Goal: Check status: Check status

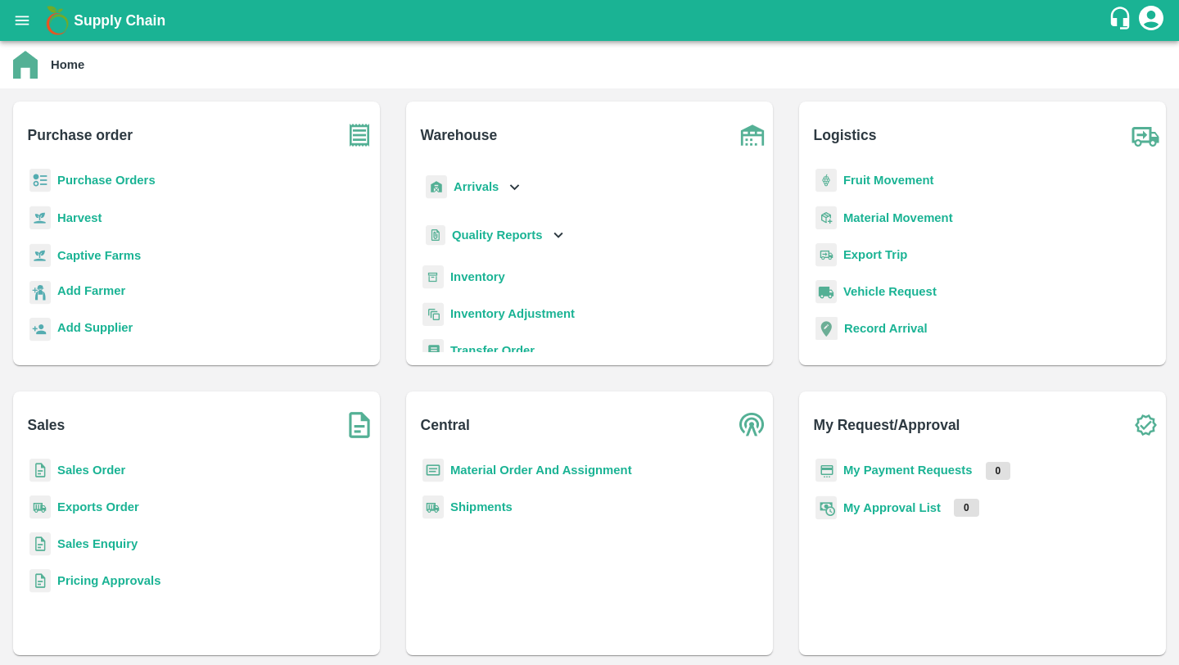
click at [113, 474] on b "Sales Order" at bounding box center [91, 470] width 68 height 13
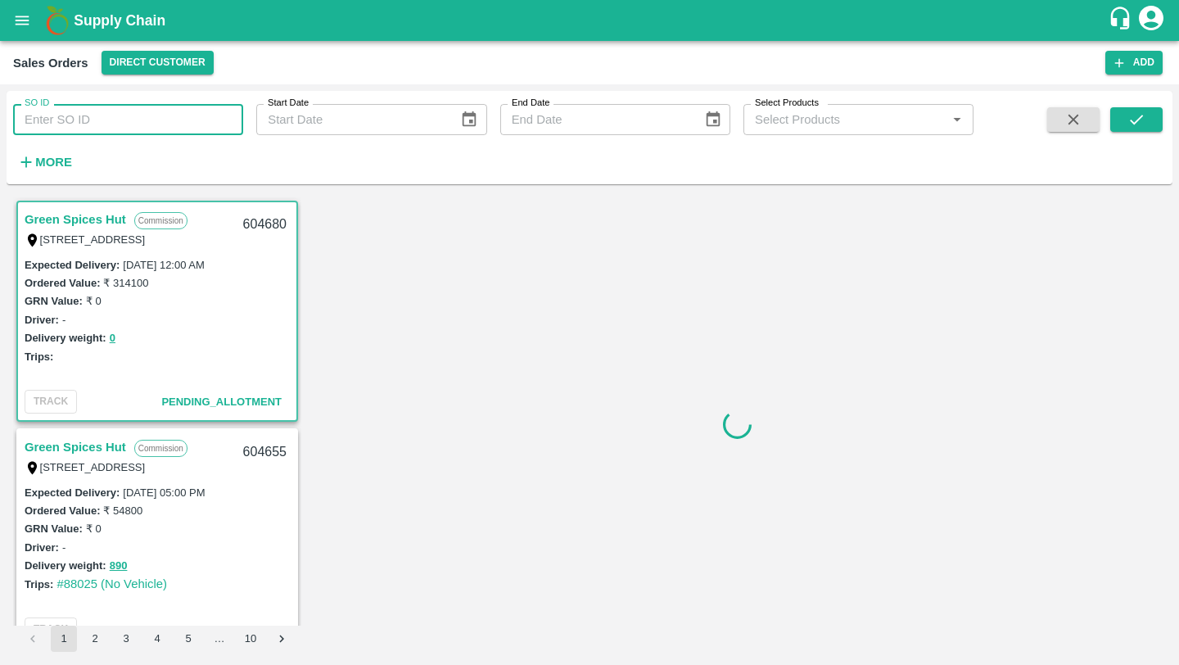
click at [163, 120] on input "SO ID" at bounding box center [128, 119] width 230 height 31
paste input "604109"
type input "604109"
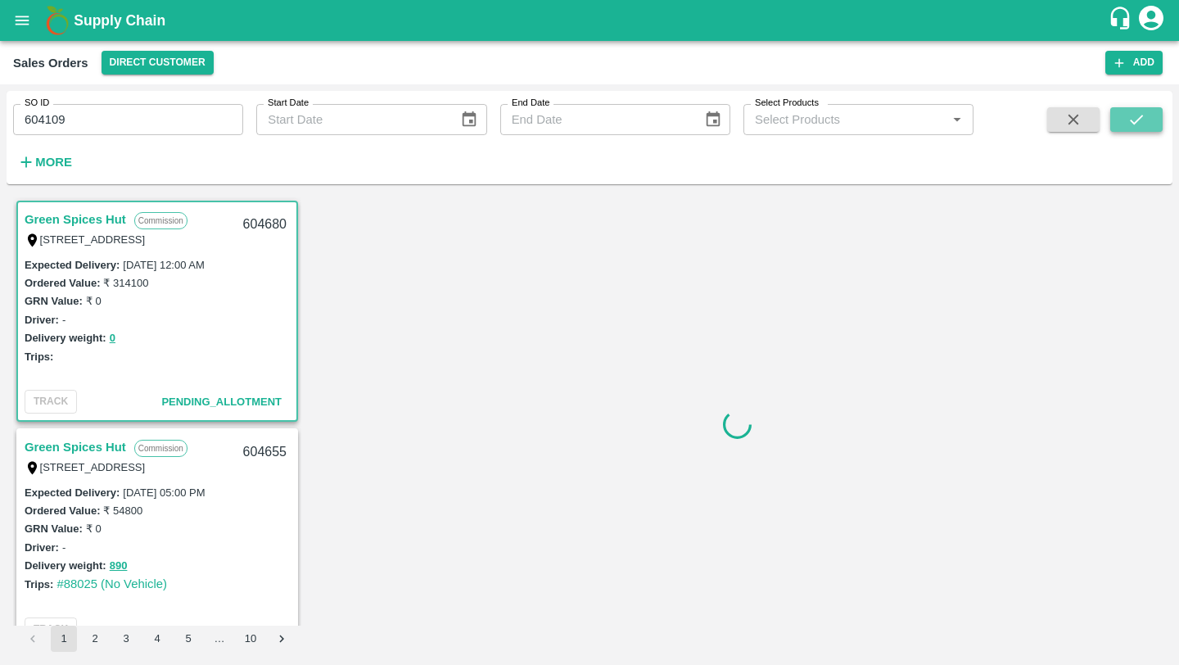
click at [1146, 126] on icon "submit" at bounding box center [1137, 120] width 18 height 18
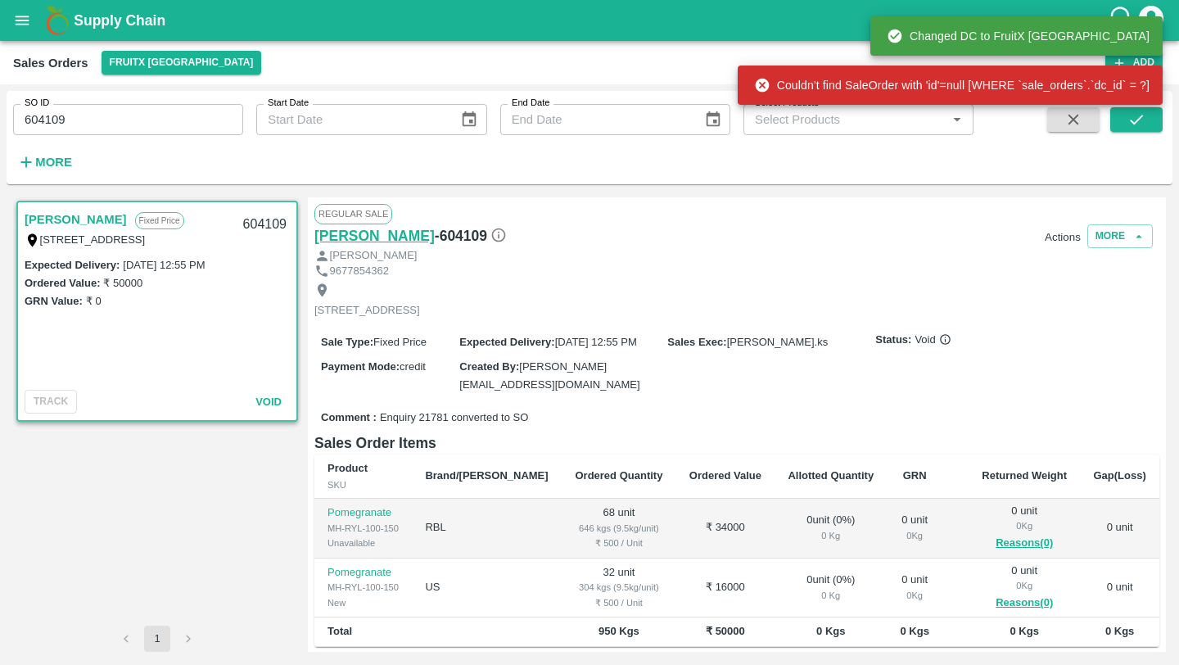
click at [369, 236] on h6 "Manikandan" at bounding box center [374, 235] width 120 height 23
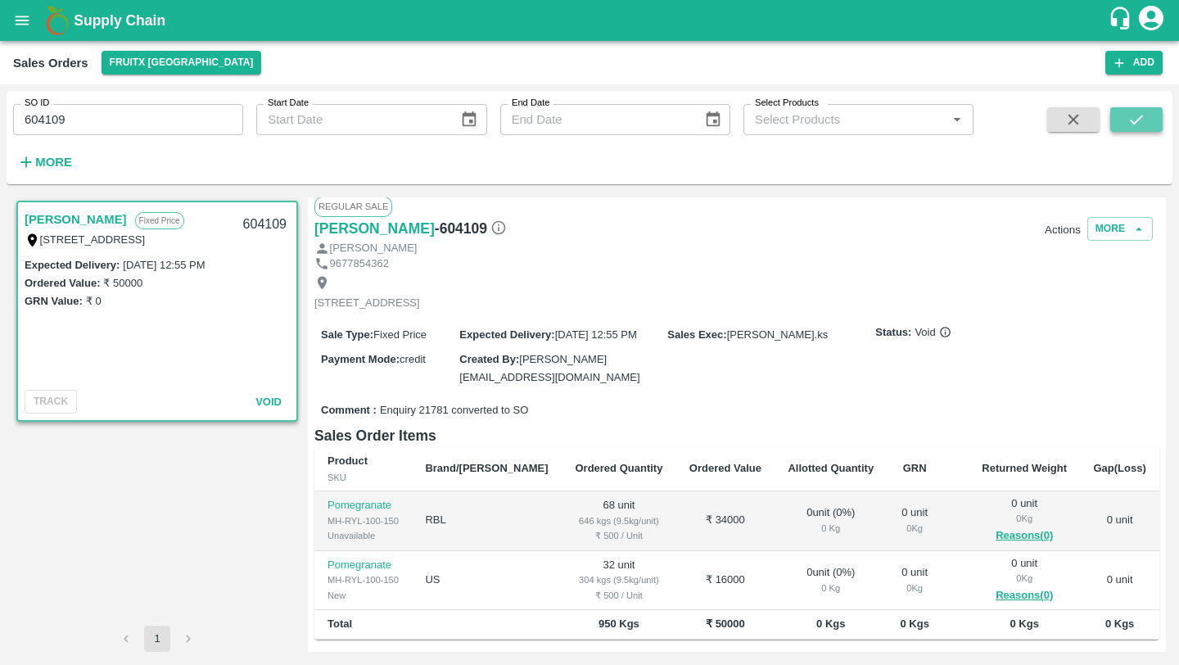
click at [1124, 107] on button "submit" at bounding box center [1136, 119] width 52 height 25
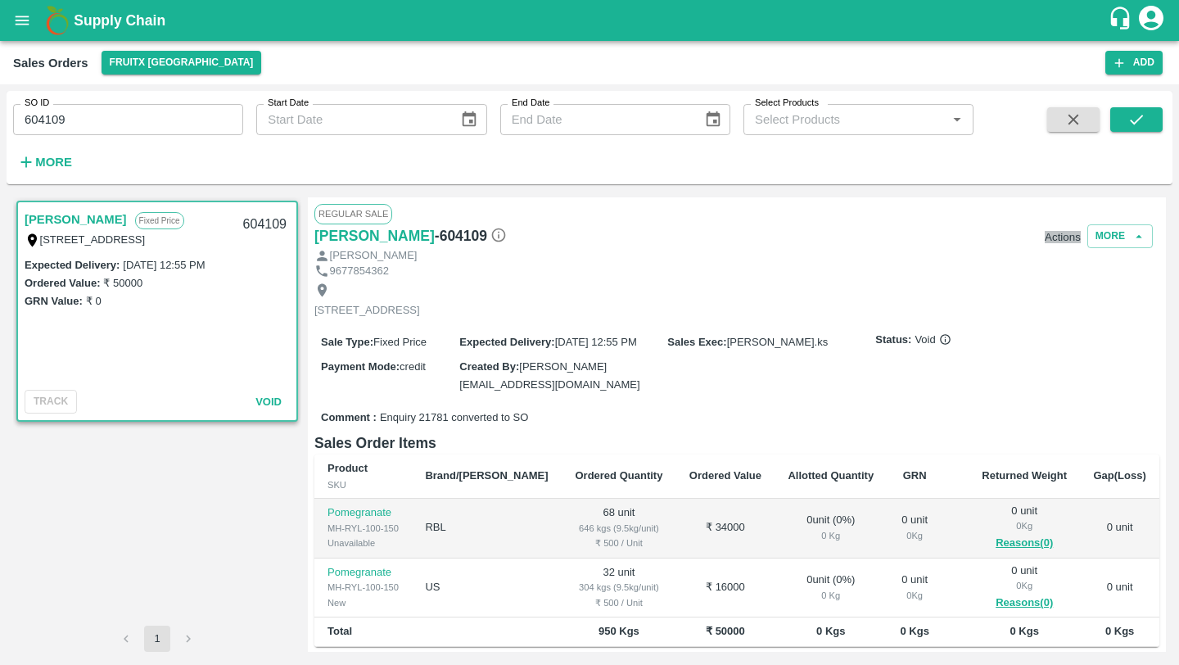
click at [1048, 240] on button "Actions" at bounding box center [1063, 237] width 36 height 12
click at [902, 352] on div at bounding box center [589, 332] width 1179 height 665
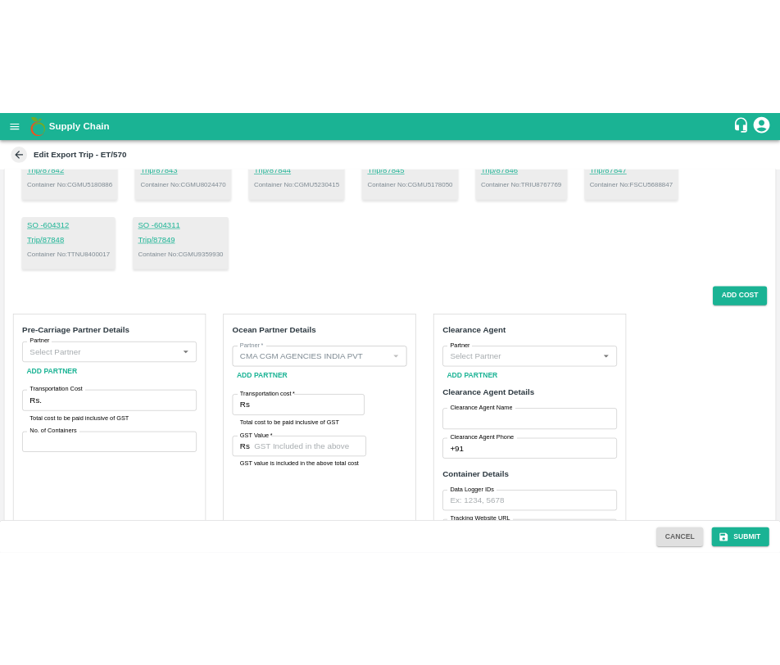
scroll to position [537, 0]
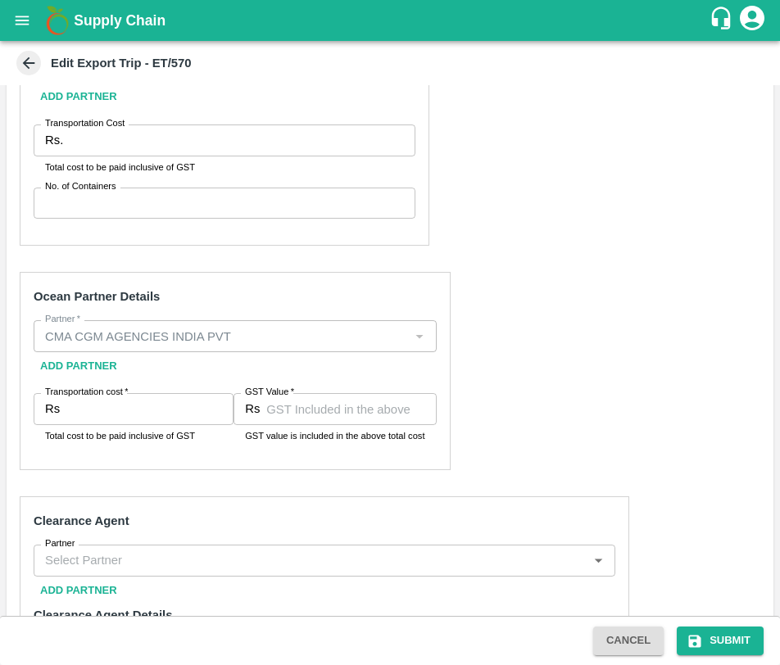
scroll to position [875, 0]
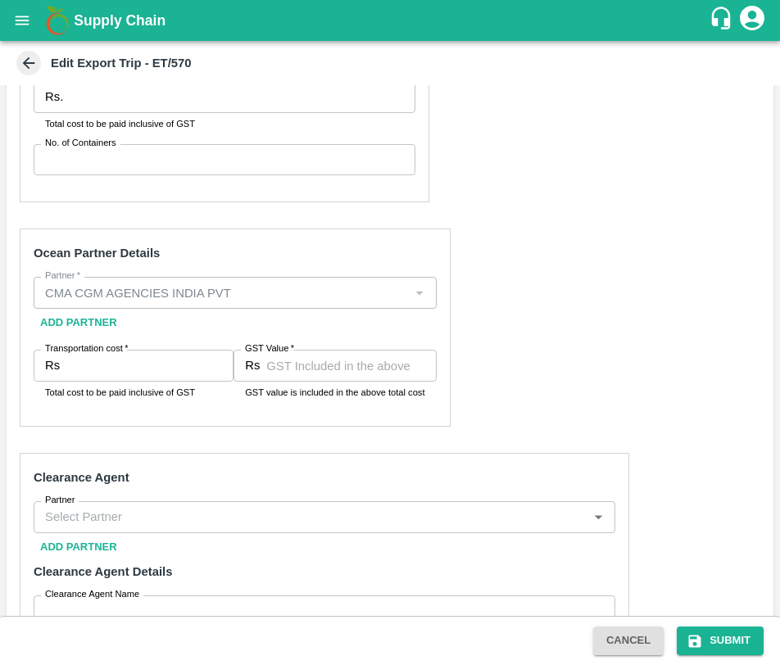
click at [366, 278] on div "Partner   *" at bounding box center [235, 292] width 403 height 31
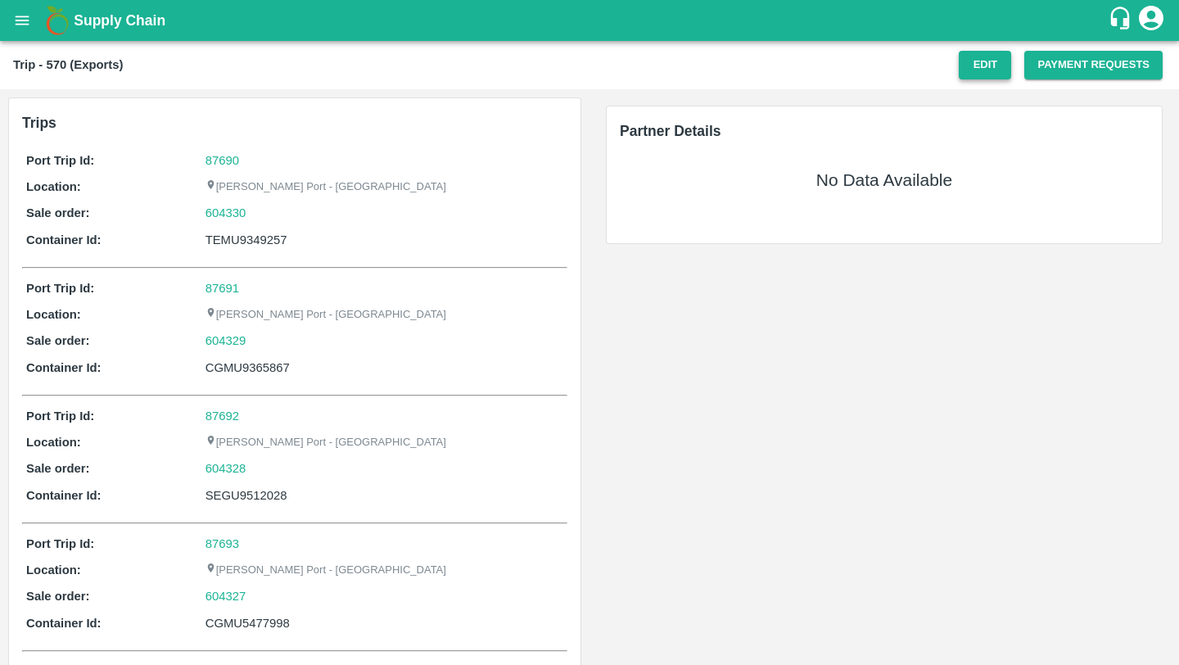
click at [976, 66] on button "Edit" at bounding box center [985, 65] width 52 height 29
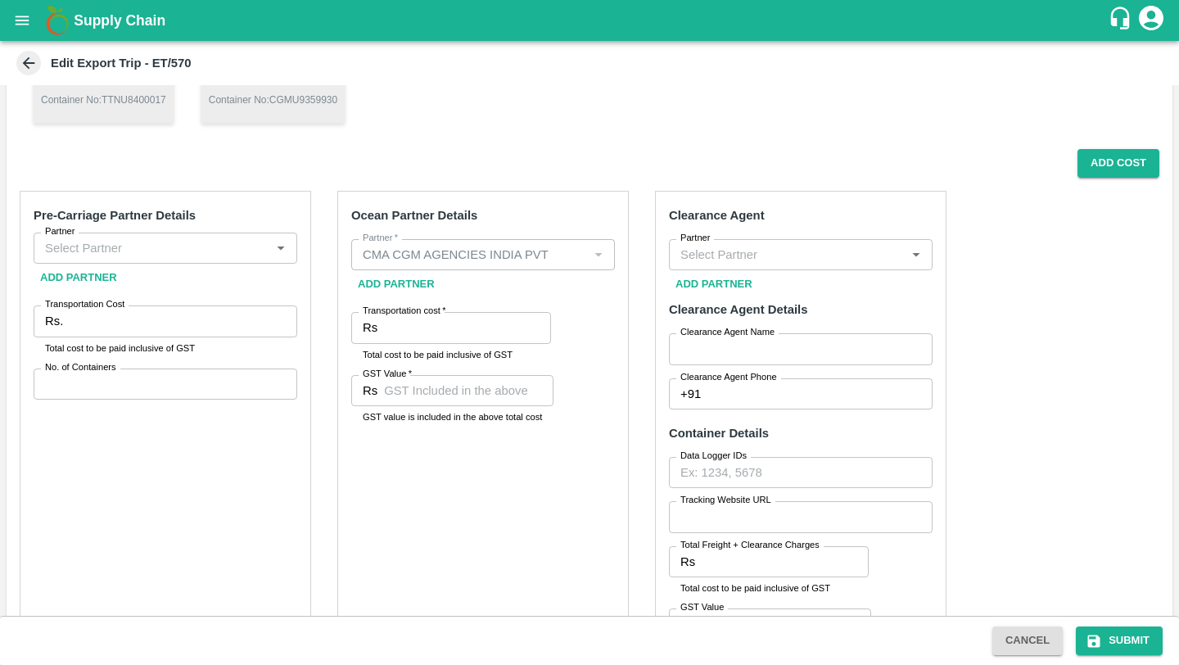
scroll to position [523, 0]
